Goal: Transaction & Acquisition: Download file/media

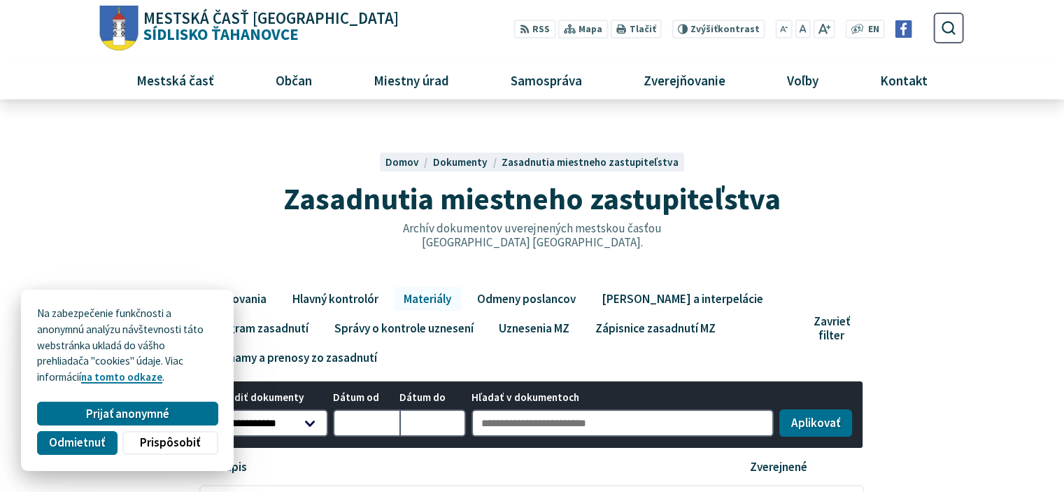
click at [96, 449] on button "Odmietnuť" at bounding box center [77, 443] width 80 height 24
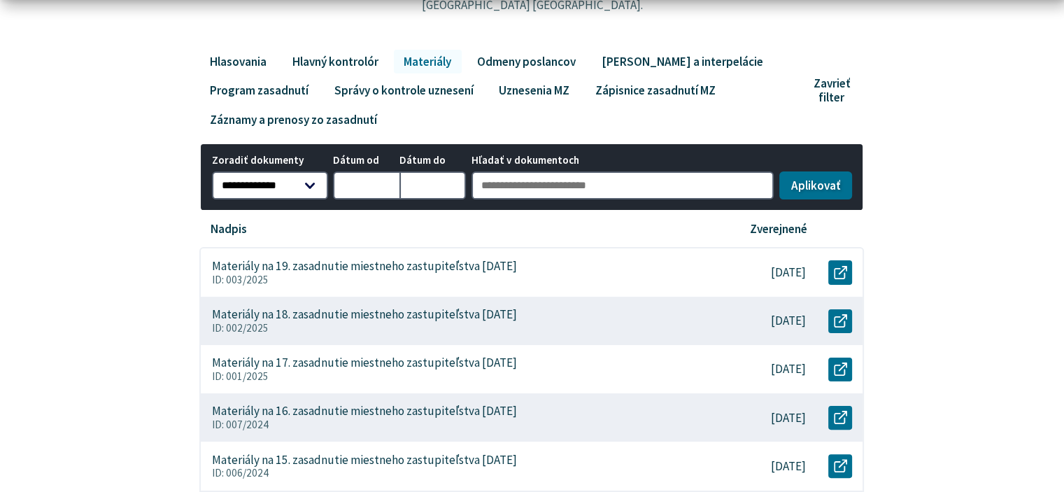
scroll to position [280, 0]
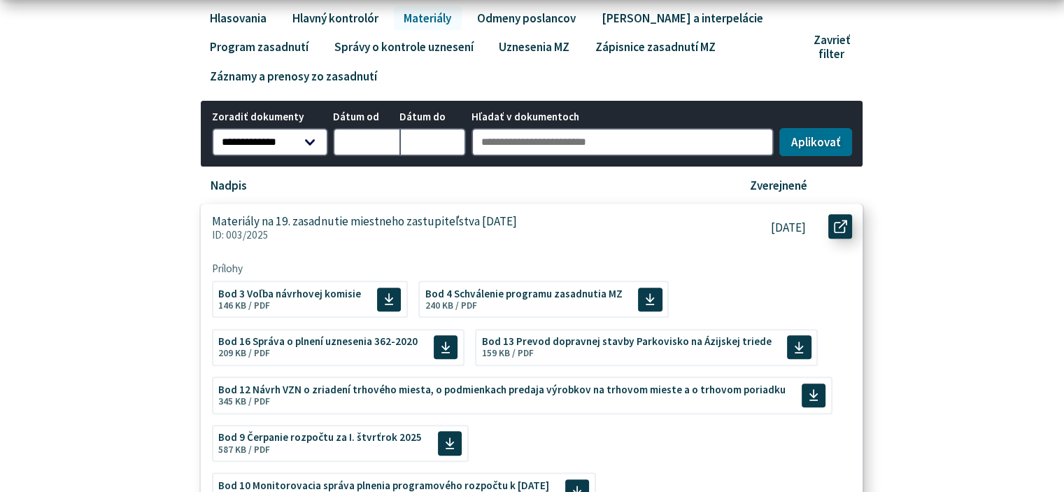
click at [839, 228] on icon at bounding box center [840, 226] width 13 height 13
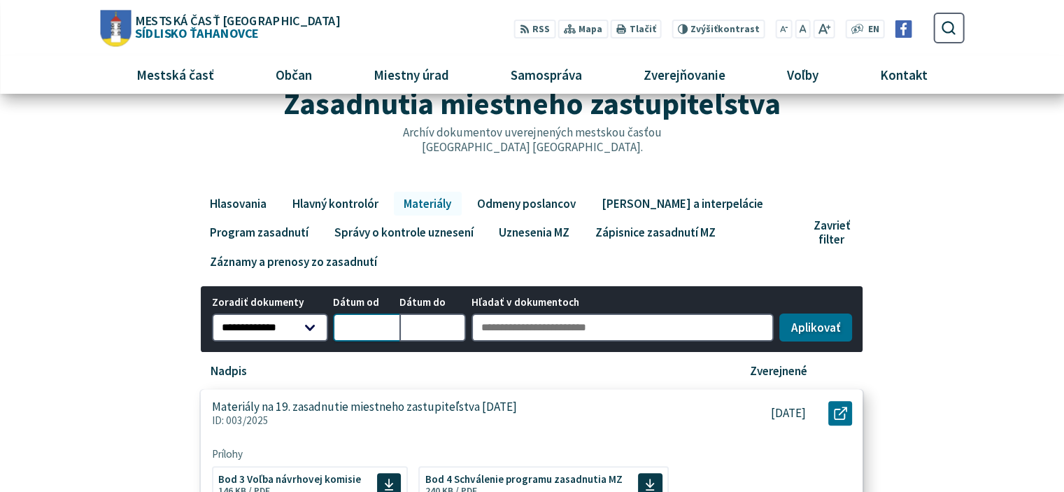
scroll to position [70, 0]
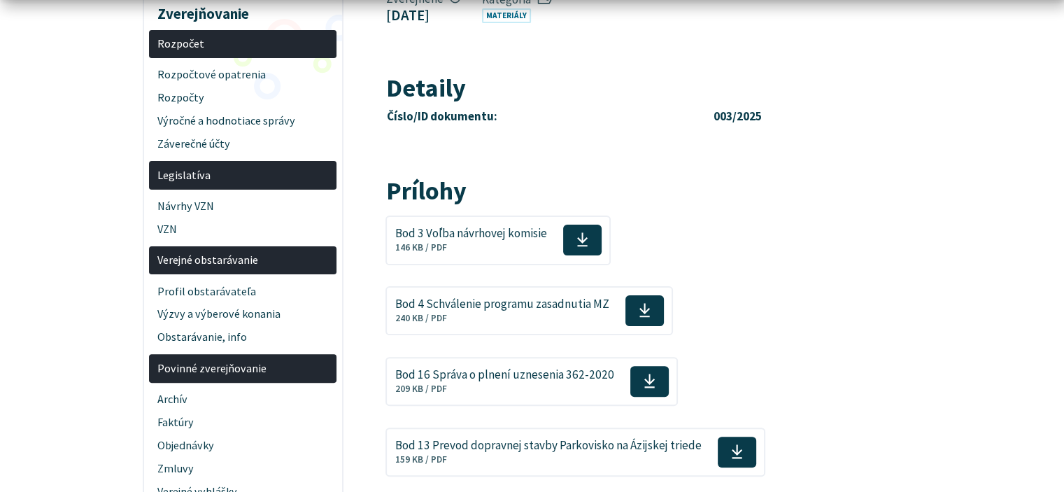
scroll to position [350, 0]
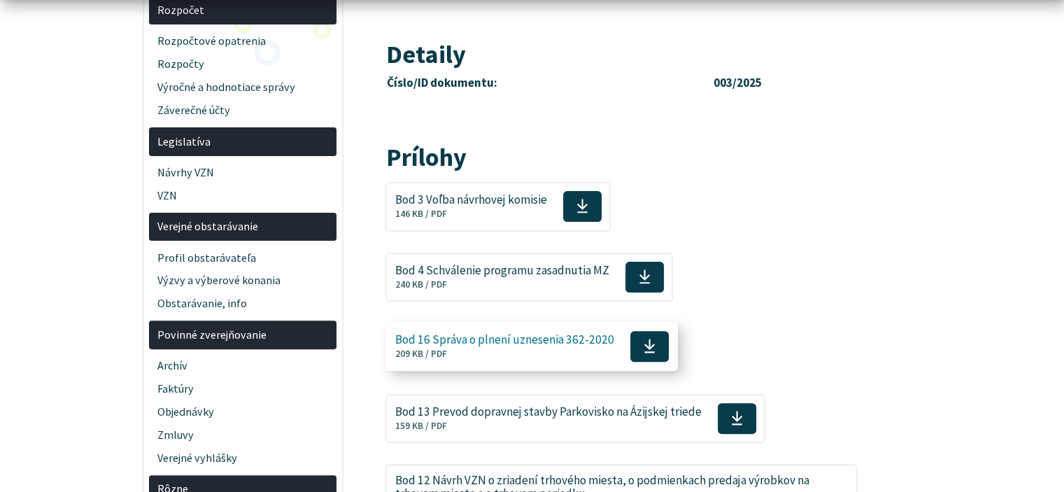
click at [648, 344] on icon at bounding box center [649, 346] width 12 height 16
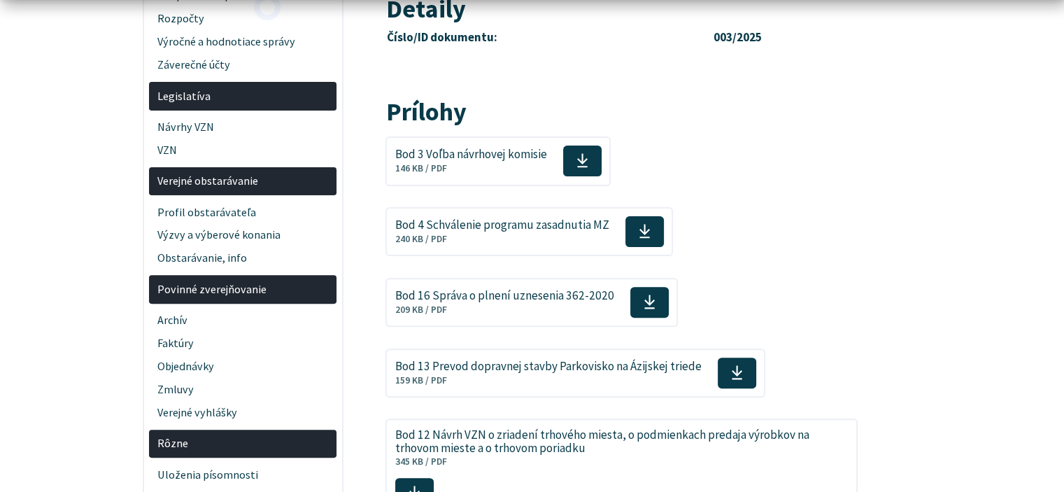
scroll to position [420, 0]
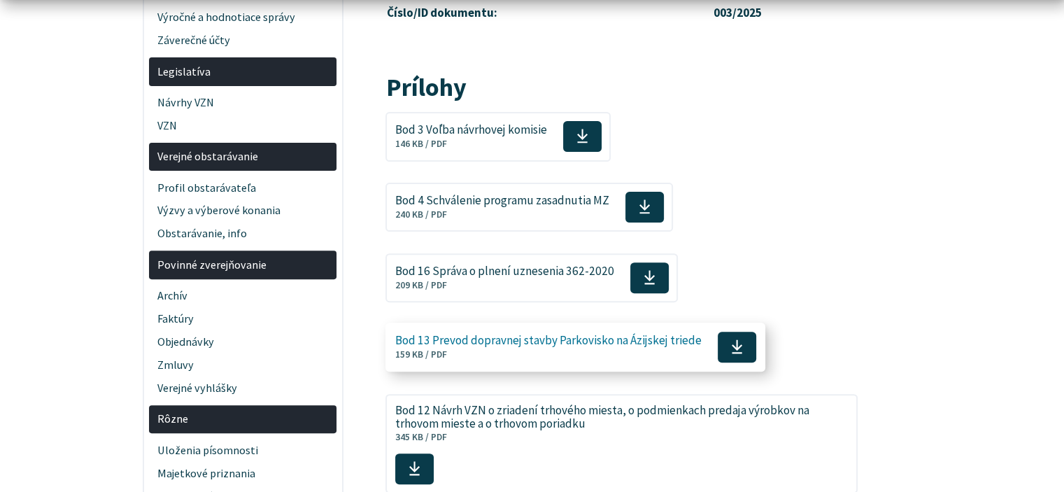
click at [733, 348] on icon at bounding box center [737, 346] width 12 height 16
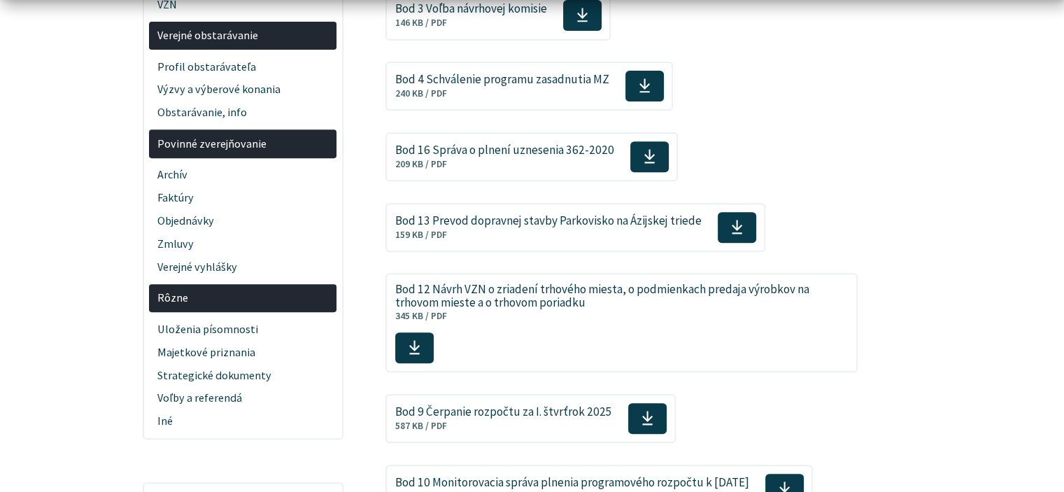
scroll to position [559, 0]
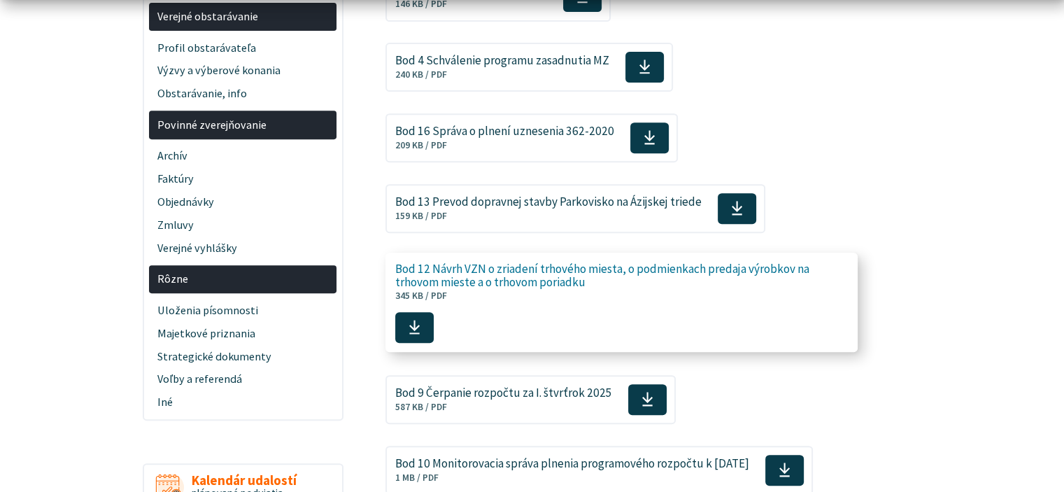
click at [409, 320] on icon at bounding box center [414, 327] width 12 height 16
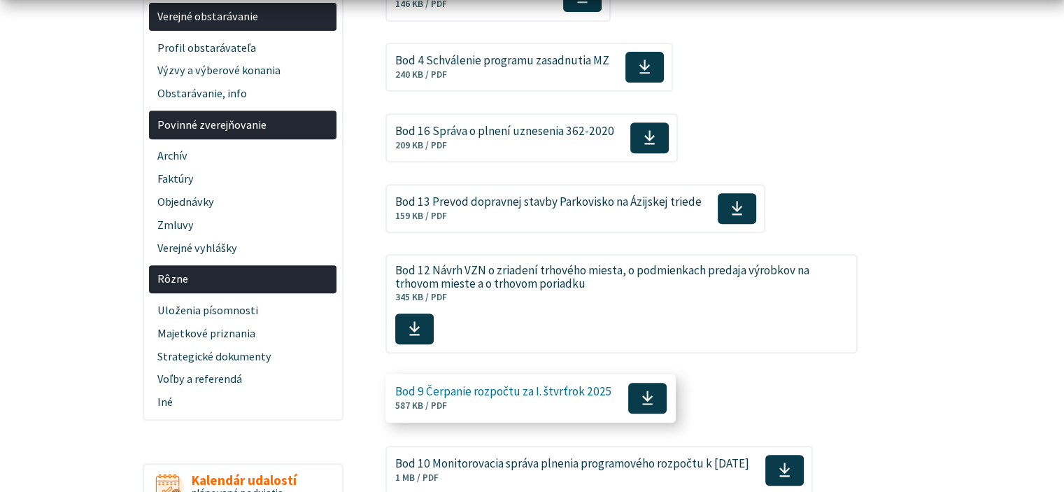
click at [641, 399] on icon at bounding box center [647, 398] width 12 height 16
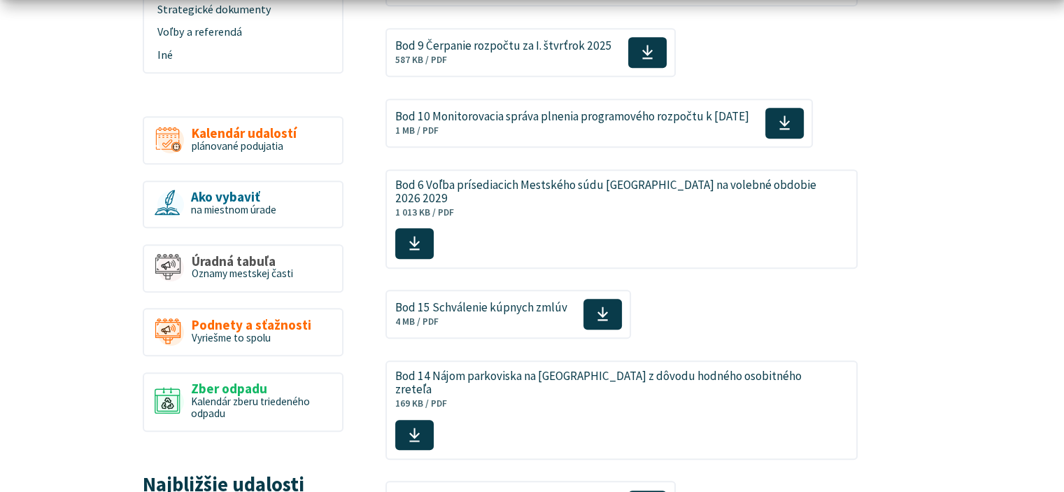
scroll to position [909, 0]
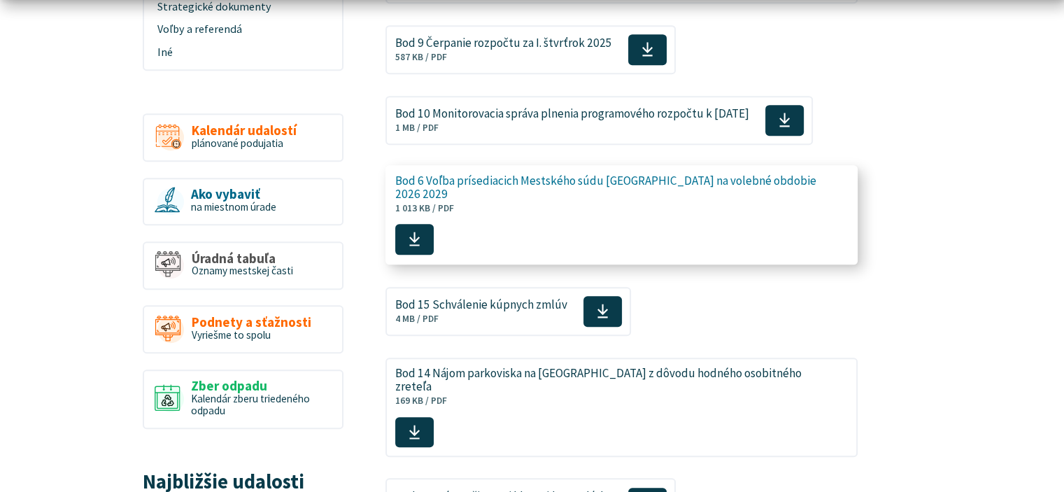
click at [420, 231] on icon at bounding box center [414, 239] width 12 height 16
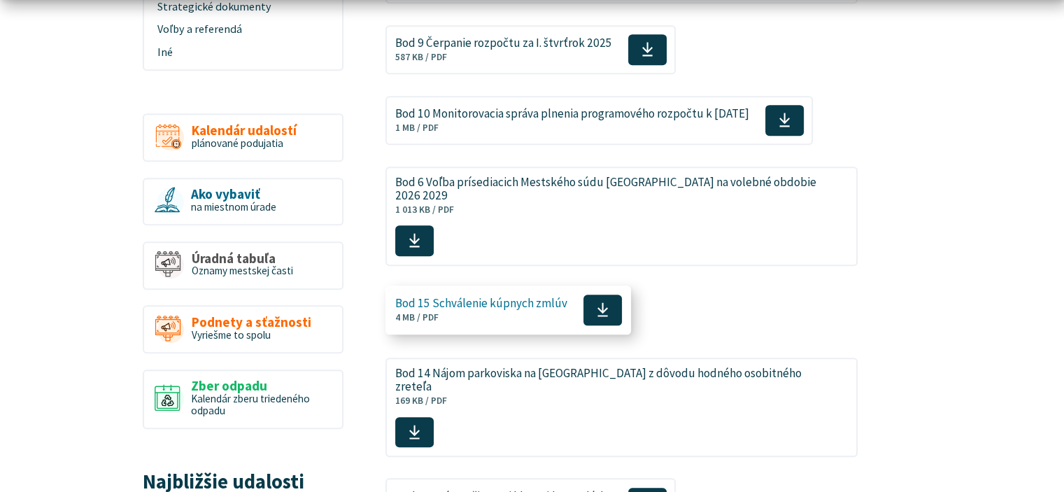
click at [606, 294] on span at bounding box center [602, 309] width 38 height 31
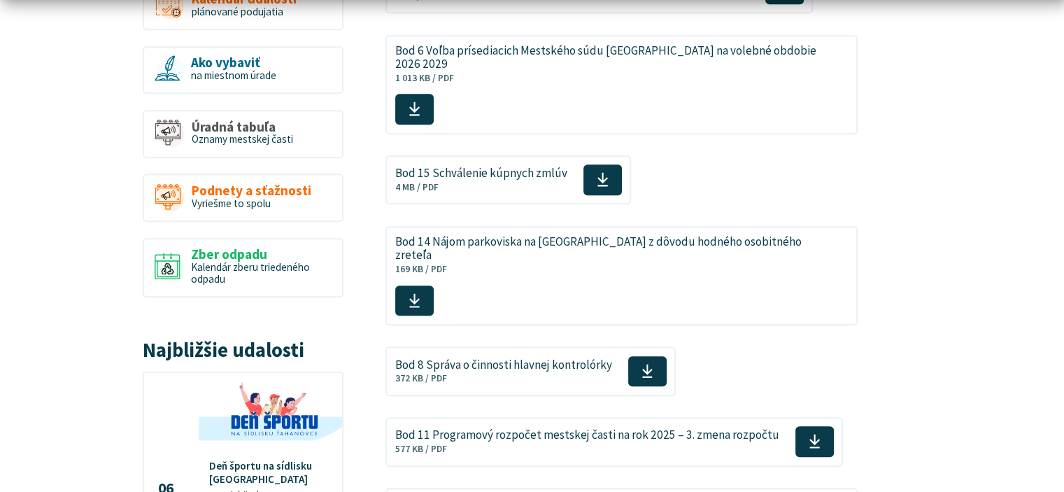
scroll to position [1049, 0]
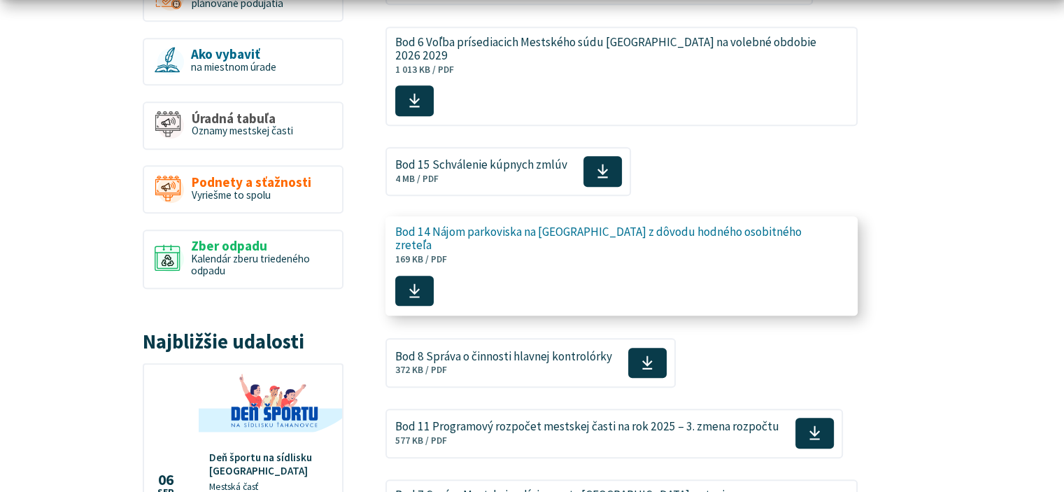
click at [415, 283] on icon at bounding box center [414, 291] width 12 height 16
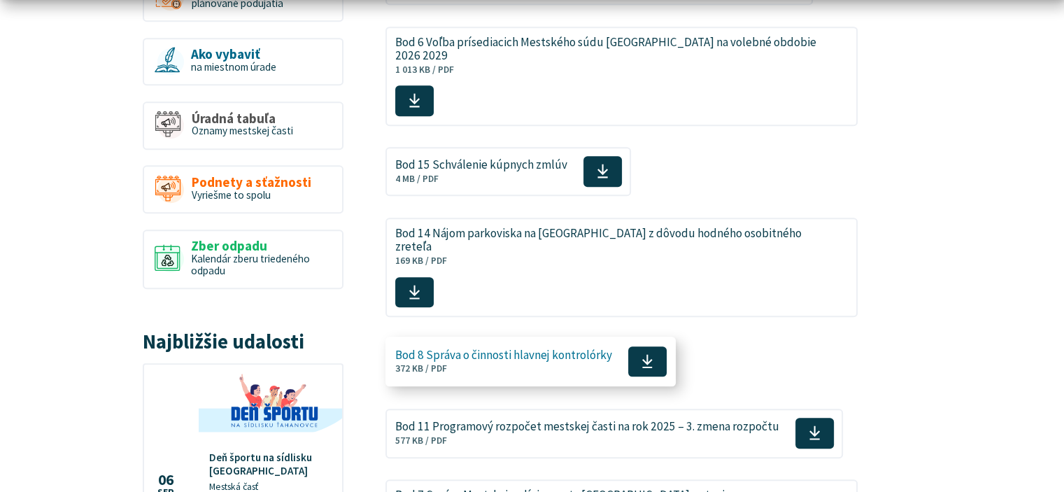
click at [646, 353] on icon at bounding box center [647, 361] width 12 height 16
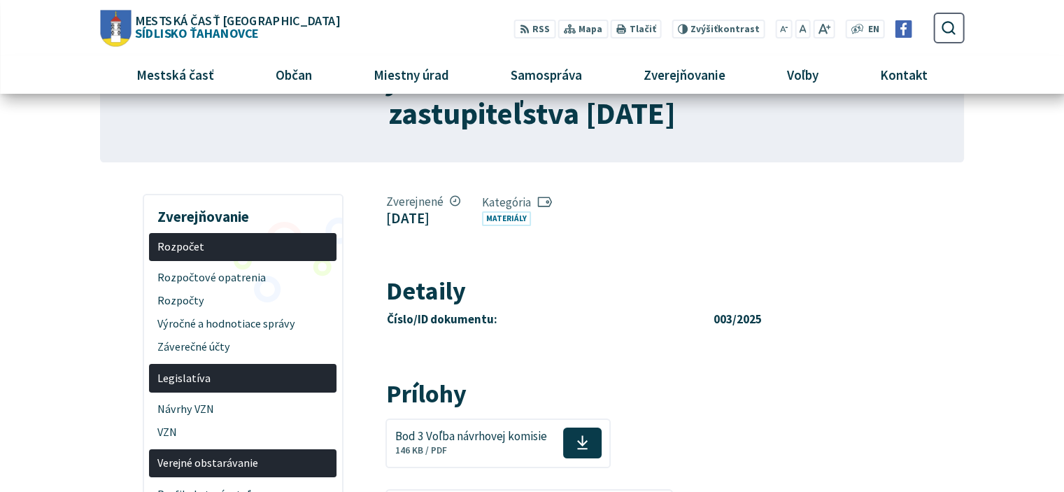
scroll to position [0, 0]
